Goal: Entertainment & Leisure: Consume media (video, audio)

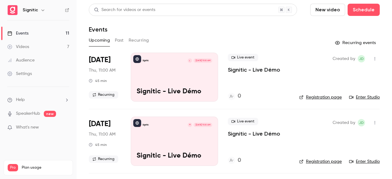
scroll to position [197, 0]
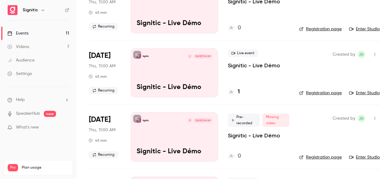
click at [66, 44] on link "Videos 7" at bounding box center [38, 46] width 77 height 13
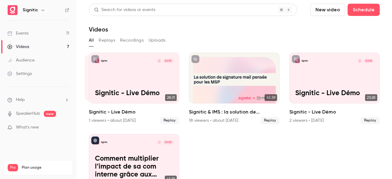
click at [53, 32] on link "Events 11" at bounding box center [38, 33] width 77 height 13
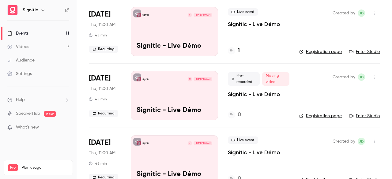
scroll to position [238, 0]
click at [223, 70] on li "[DATE] Thu, 11:00 AM 45 min Recurring Signitic M [DATE] 11:00 AM Signitic - Liv…" at bounding box center [234, 95] width 291 height 64
click at [51, 46] on link "Videos 7" at bounding box center [38, 46] width 77 height 13
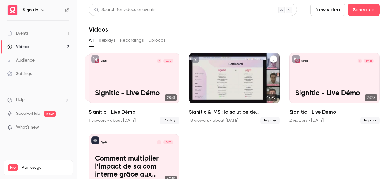
click at [209, 82] on div "Signitic & IMS : la solution de signature mail pensée pour les MSP" at bounding box center [234, 78] width 90 height 51
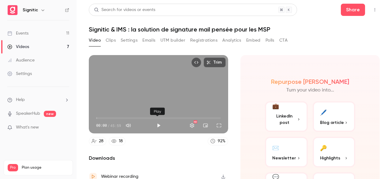
click at [160, 123] on button "Play" at bounding box center [159, 126] width 12 height 12
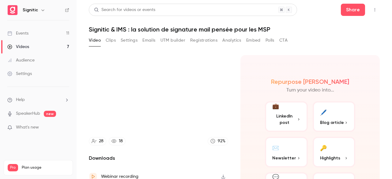
click at [157, 94] on video at bounding box center [158, 94] width 139 height 78
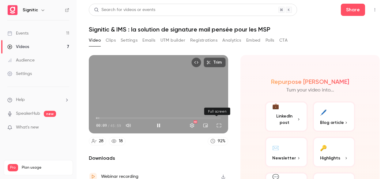
click at [215, 121] on button "Full screen" at bounding box center [219, 126] width 12 height 12
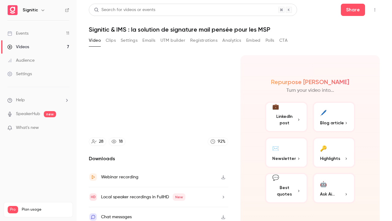
type input "****"
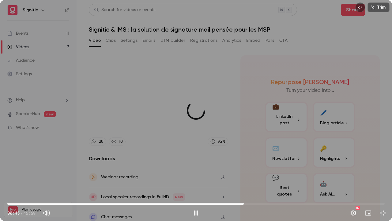
click at [244, 179] on span "28:48" at bounding box center [196, 204] width 378 height 10
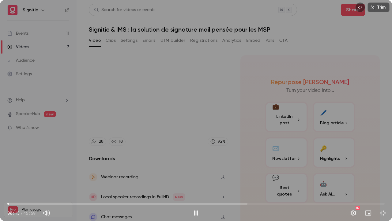
click at [9, 179] on span "00:13" at bounding box center [196, 204] width 378 height 10
click at [384, 179] on button "Exit full screen" at bounding box center [383, 213] width 12 height 12
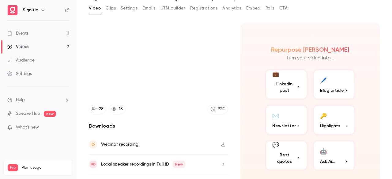
scroll to position [32, 0]
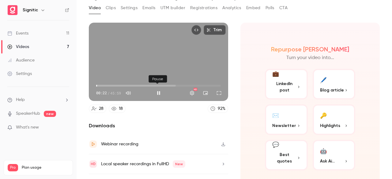
click at [158, 90] on button "Pause" at bounding box center [159, 93] width 12 height 12
type input "****"
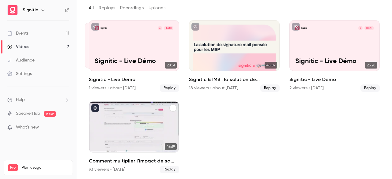
scroll to position [32, 0]
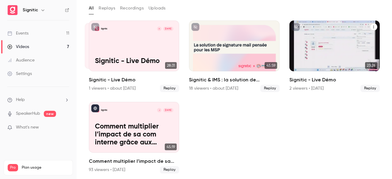
click at [309, 55] on div "Signitic C [DATE] Signitic - Live Démo" at bounding box center [335, 46] width 90 height 51
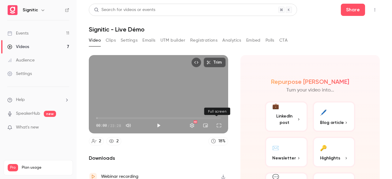
click at [216, 123] on button "Full screen" at bounding box center [219, 126] width 12 height 12
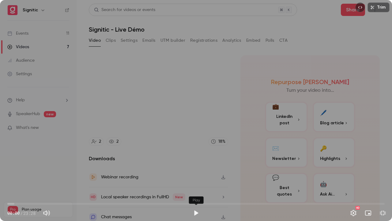
click at [194, 179] on button "Play" at bounding box center [196, 213] width 12 height 12
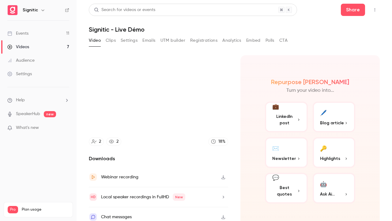
type input "****"
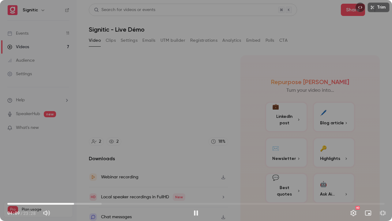
click at [209, 118] on div "Trim 04:09 04:09 / 23:28 HD" at bounding box center [196, 110] width 392 height 221
click at [234, 58] on div "Trim 04:09 04:09 / 23:28 HD" at bounding box center [196, 110] width 392 height 221
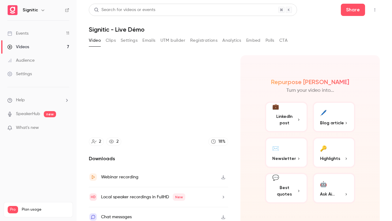
click at [234, 58] on video at bounding box center [196, 110] width 392 height 221
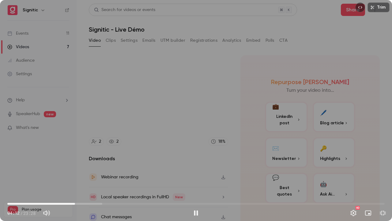
click at [183, 126] on div "Trim 04:12 04:12 / 23:28 HD" at bounding box center [196, 110] width 392 height 221
click at [245, 162] on div "Trim 04:12 04:12 / 23:28 HD" at bounding box center [196, 110] width 392 height 221
click at [306, 145] on div "Trim 07:46 07:46 / 23:28 HD" at bounding box center [196, 110] width 392 height 221
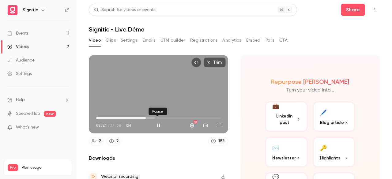
click at [158, 123] on button "Pause" at bounding box center [159, 126] width 12 height 12
click at [173, 92] on div "Trim 09:21 09:21 / 23:28 HD" at bounding box center [158, 94] width 139 height 78
click at [216, 120] on button "Full screen" at bounding box center [219, 126] width 12 height 12
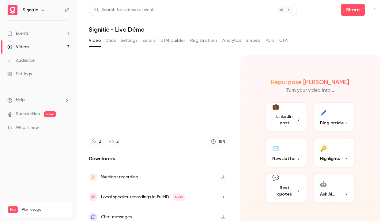
type input "*****"
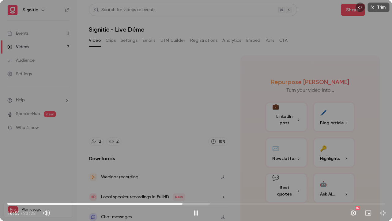
click at [215, 147] on div "Trim 10:53 10:53 / 23:28 HD" at bounding box center [196, 110] width 392 height 221
click at [381, 179] on button "Exit full screen" at bounding box center [383, 213] width 12 height 12
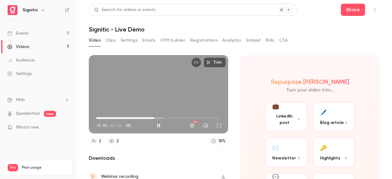
click at [176, 97] on div "Trim 10:58 10:58 / 23:28 HD" at bounding box center [158, 94] width 139 height 78
type input "*****"
